Goal: Check status: Check status

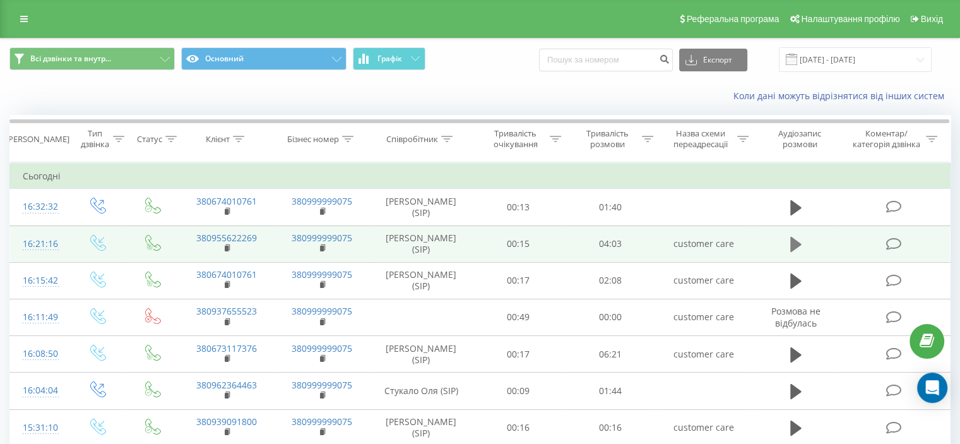
click at [790, 244] on icon at bounding box center [795, 244] width 11 height 18
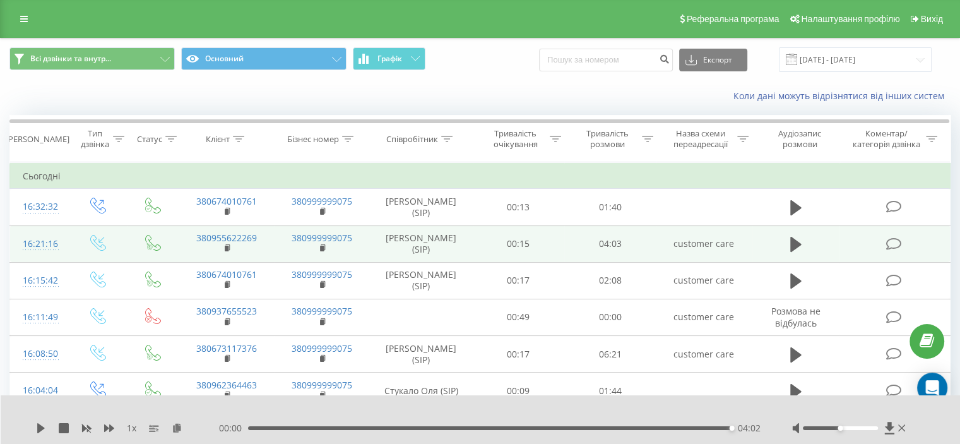
click at [601, 424] on div "00:00 04:02 04:02" at bounding box center [490, 428] width 542 height 13
click at [557, 426] on div "04:02" at bounding box center [490, 428] width 484 height 4
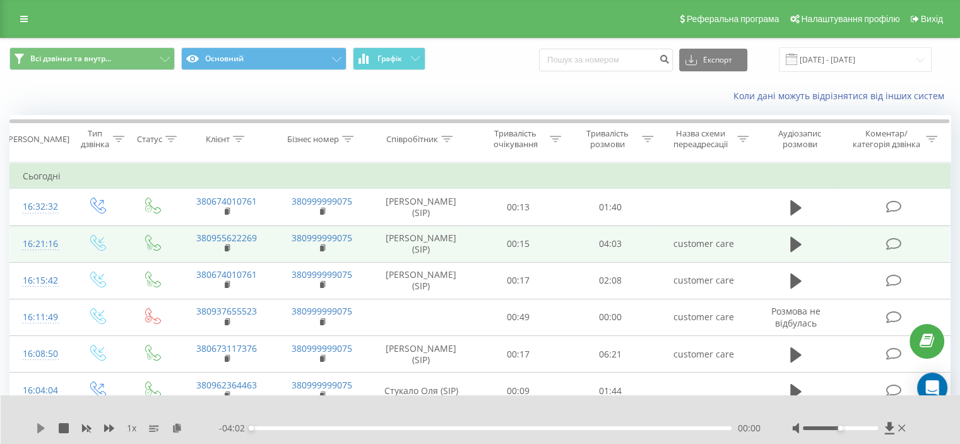
click at [45, 429] on icon at bounding box center [41, 428] width 10 height 10
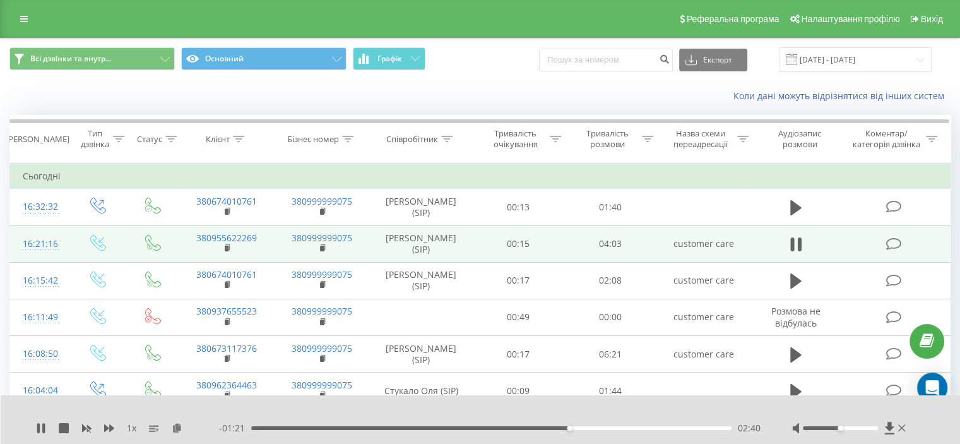
click at [596, 425] on div "- 01:21 02:40 02:40" at bounding box center [490, 428] width 542 height 13
click at [596, 429] on div "02:40" at bounding box center [491, 428] width 480 height 4
click at [631, 429] on div "02:57" at bounding box center [491, 428] width 480 height 4
click at [594, 427] on div "02:52" at bounding box center [491, 428] width 480 height 4
click at [656, 429] on div "03:04" at bounding box center [491, 428] width 480 height 4
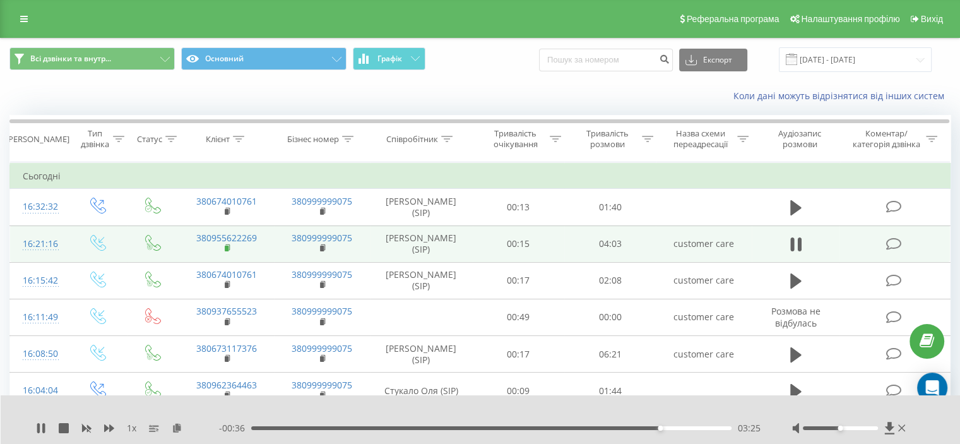
click at [226, 246] on rect at bounding box center [227, 249] width 4 height 6
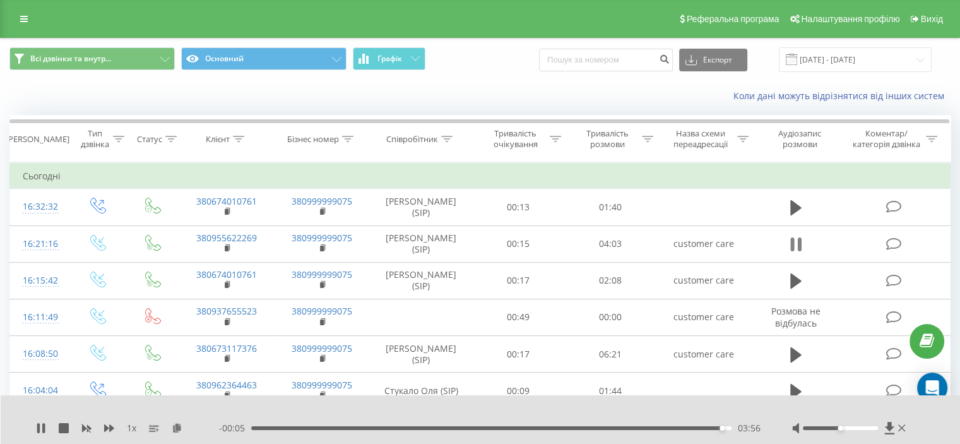
click at [802, 246] on button at bounding box center [796, 244] width 19 height 19
